Goal: Task Accomplishment & Management: Complete application form

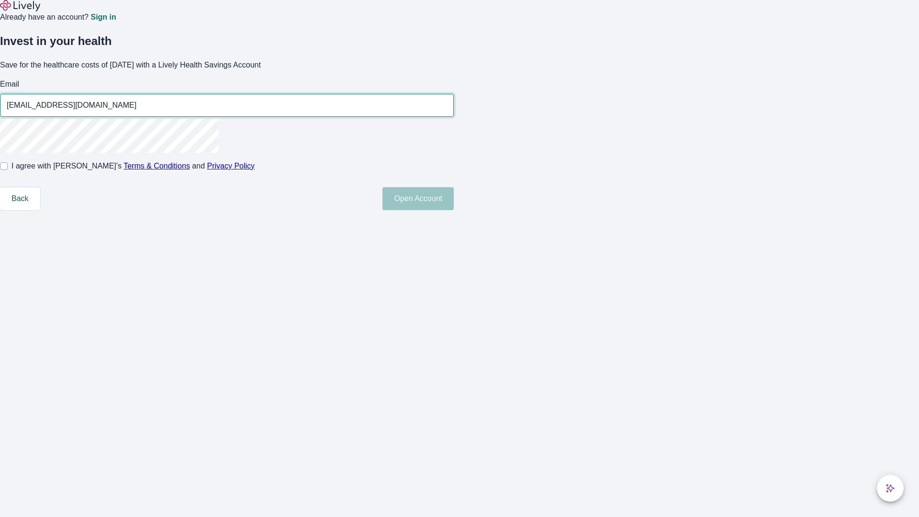
type input "[EMAIL_ADDRESS][DOMAIN_NAME]"
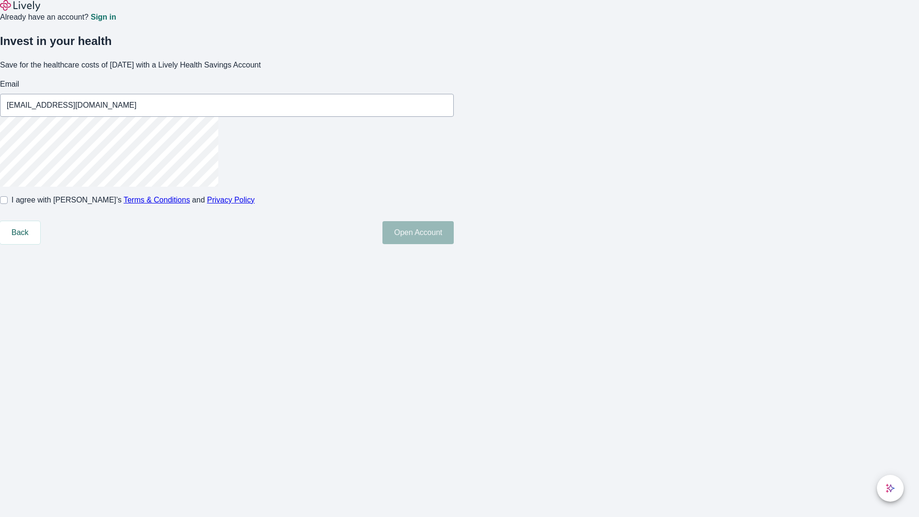
click at [8, 204] on input "I agree with Lively’s Terms & Conditions and Privacy Policy" at bounding box center [4, 200] width 8 height 8
checkbox input "true"
click at [454, 244] on button "Open Account" at bounding box center [417, 232] width 71 height 23
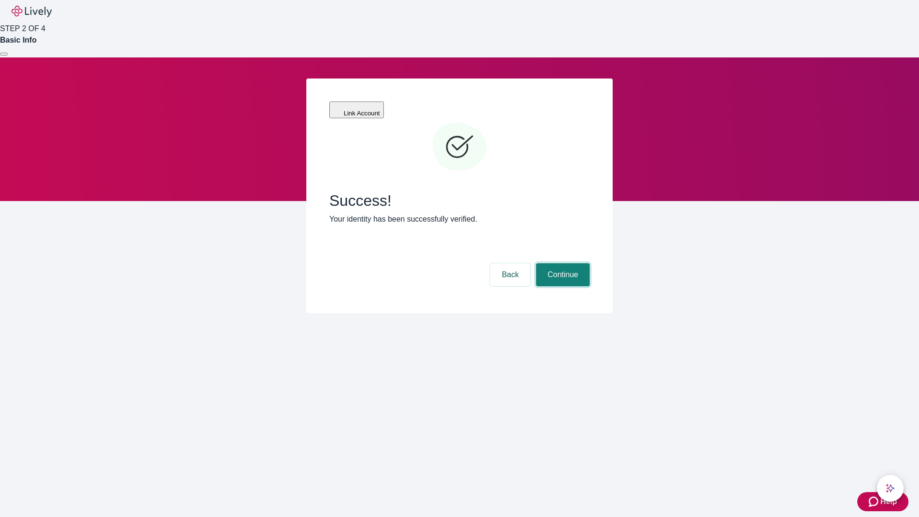
click at [561, 263] on button "Continue" at bounding box center [563, 274] width 54 height 23
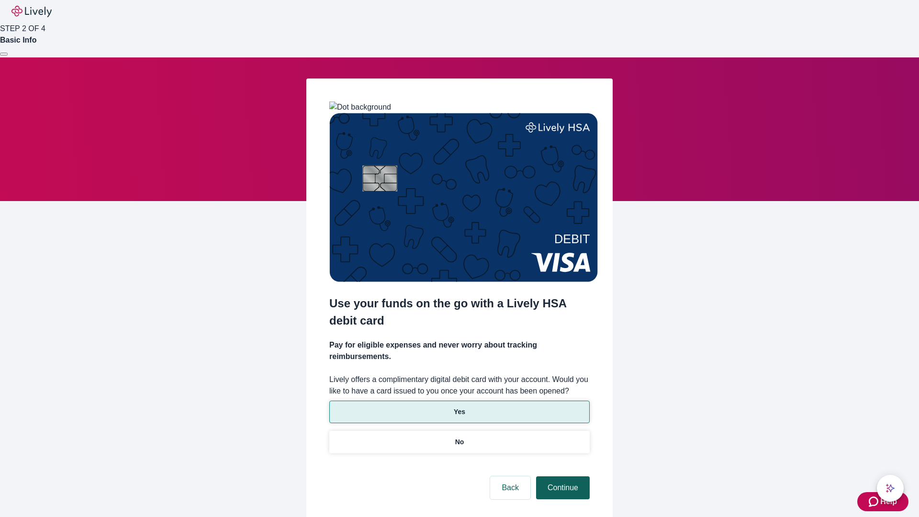
click at [459, 407] on p "Yes" at bounding box center [459, 412] width 11 height 10
click at [561, 476] on button "Continue" at bounding box center [563, 487] width 54 height 23
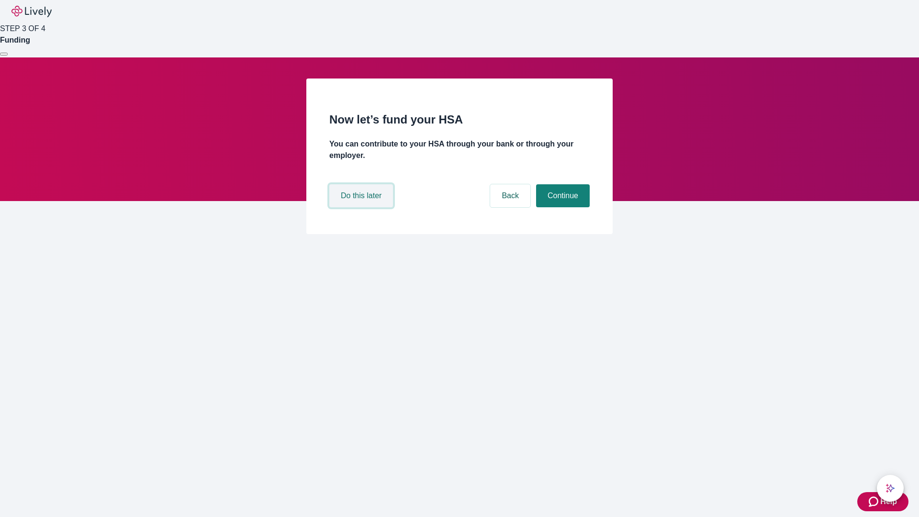
click at [362, 207] on button "Do this later" at bounding box center [361, 195] width 64 height 23
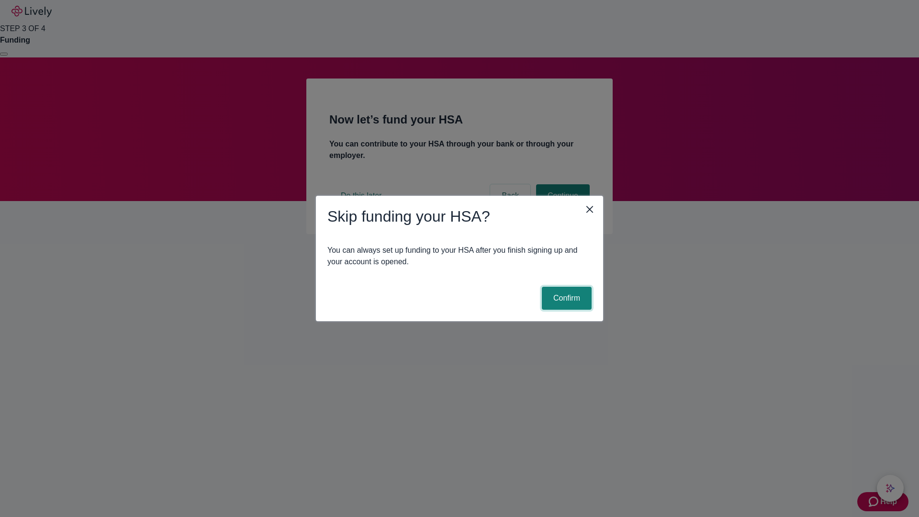
click at [565, 298] on button "Confirm" at bounding box center [567, 298] width 50 height 23
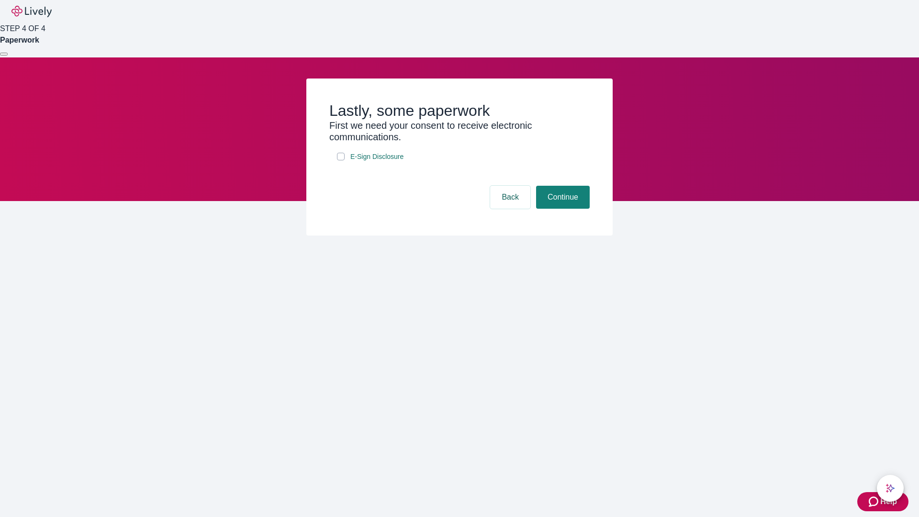
click at [341, 160] on input "E-Sign Disclosure" at bounding box center [341, 157] width 8 height 8
checkbox input "true"
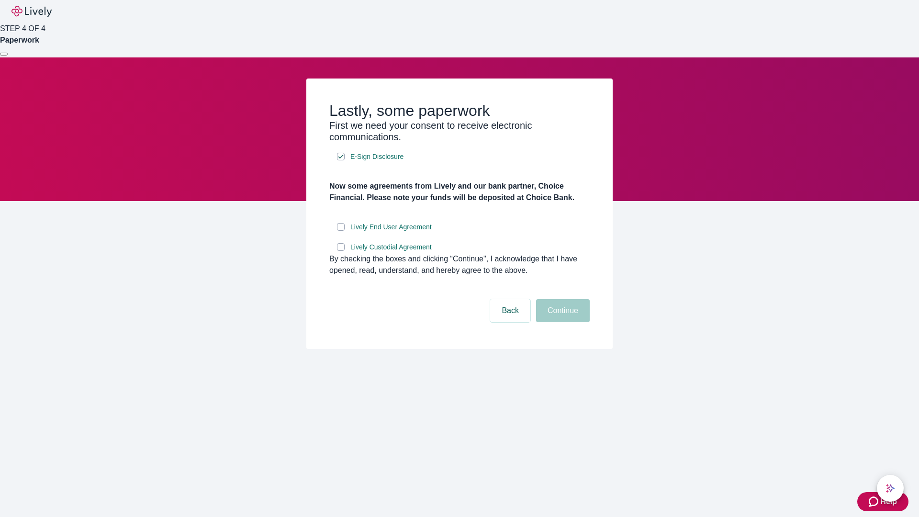
click at [341, 231] on input "Lively End User Agreement" at bounding box center [341, 227] width 8 height 8
checkbox input "true"
click at [341, 251] on input "Lively Custodial Agreement" at bounding box center [341, 247] width 8 height 8
checkbox input "true"
click at [561, 322] on button "Continue" at bounding box center [563, 310] width 54 height 23
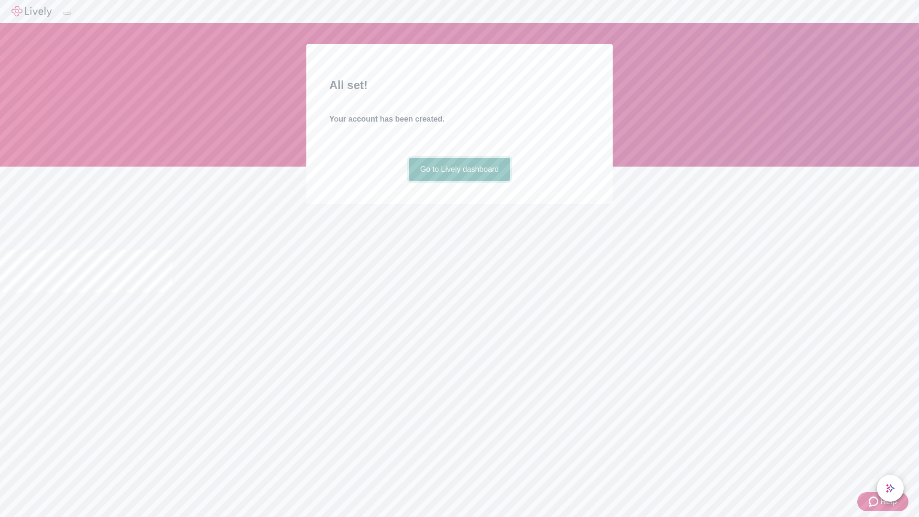
click at [459, 181] on link "Go to Lively dashboard" at bounding box center [460, 169] width 102 height 23
